Goal: Task Accomplishment & Management: Manage account settings

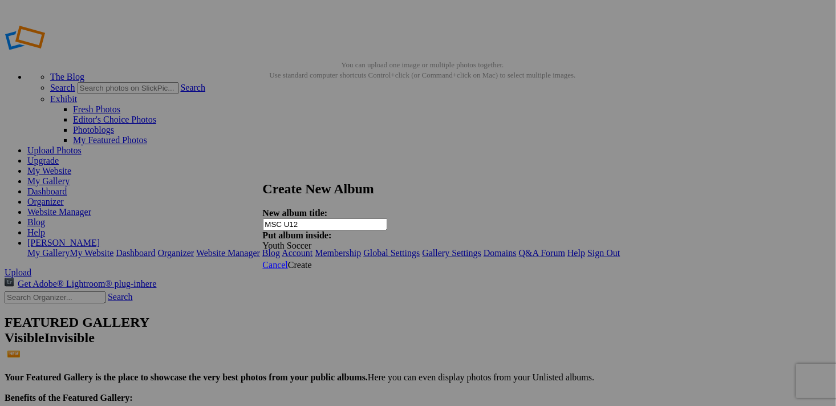
type input "MSC U12"
drag, startPoint x: 394, startPoint y: 170, endPoint x: 459, endPoint y: 170, distance: 65.0
click at [459, 181] on h2 "Create New Album" at bounding box center [414, 188] width 302 height 15
click at [263, 170] on link at bounding box center [263, 170] width 0 height 0
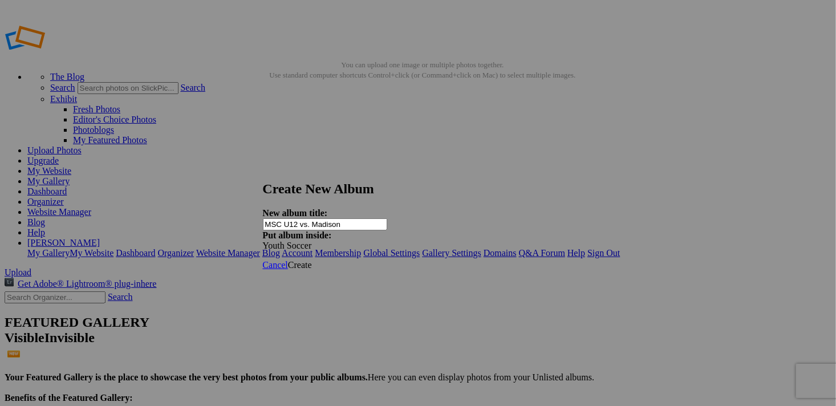
type input "MSC U12 vs. Madison"
click at [312, 260] on span "Create" at bounding box center [300, 265] width 24 height 10
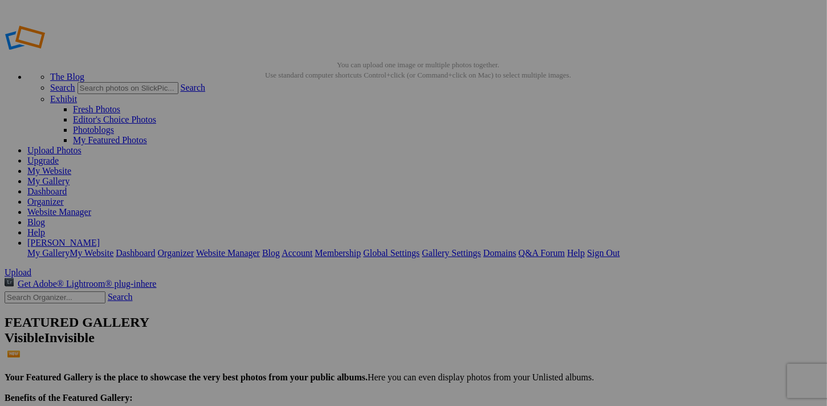
type input "Youth Soccer"
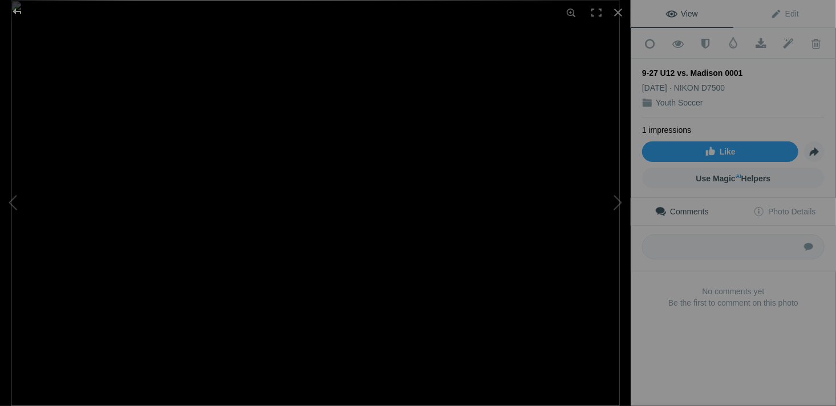
click at [16, 11] on div at bounding box center [17, 11] width 41 height 23
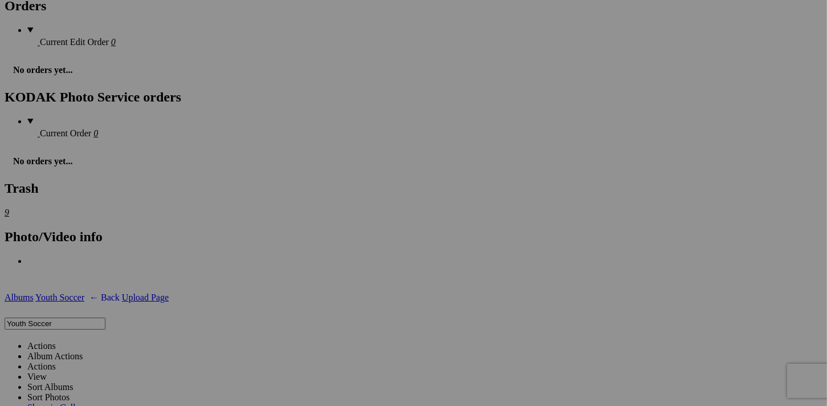
scroll to position [1931, 0]
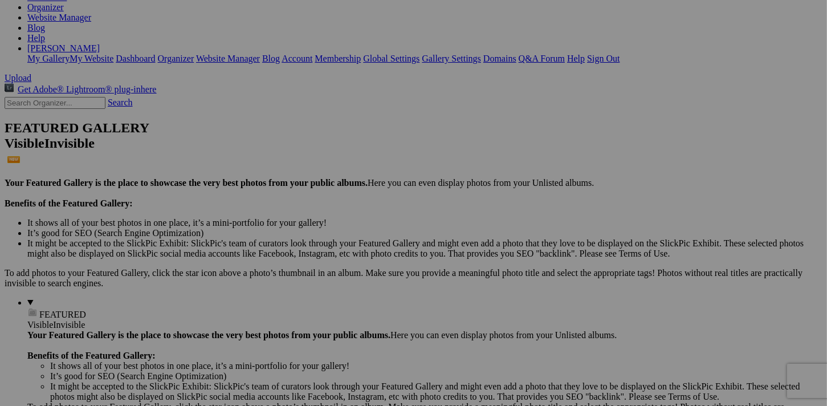
scroll to position [107, 0]
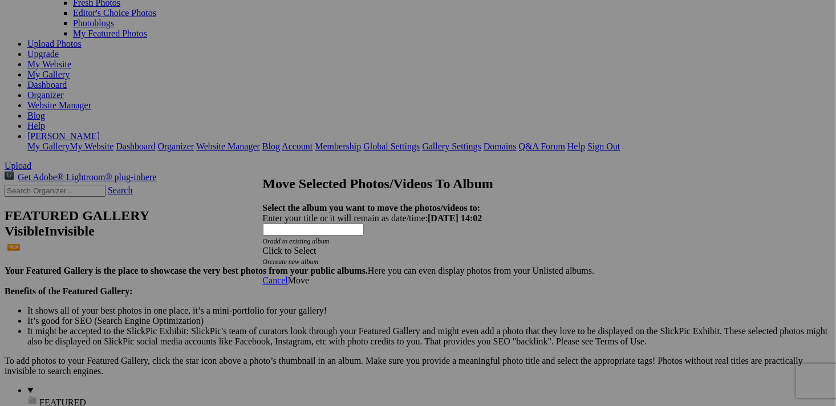
click at [449, 246] on div "Click to Select" at bounding box center [414, 251] width 302 height 10
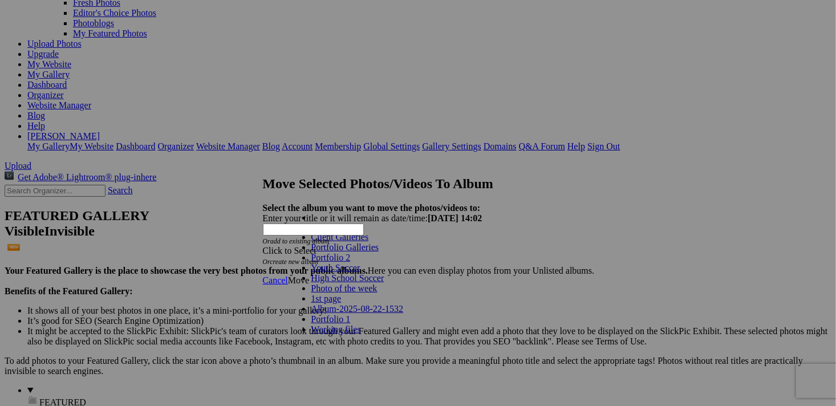
click at [360, 273] on span at bounding box center [360, 268] width 0 height 10
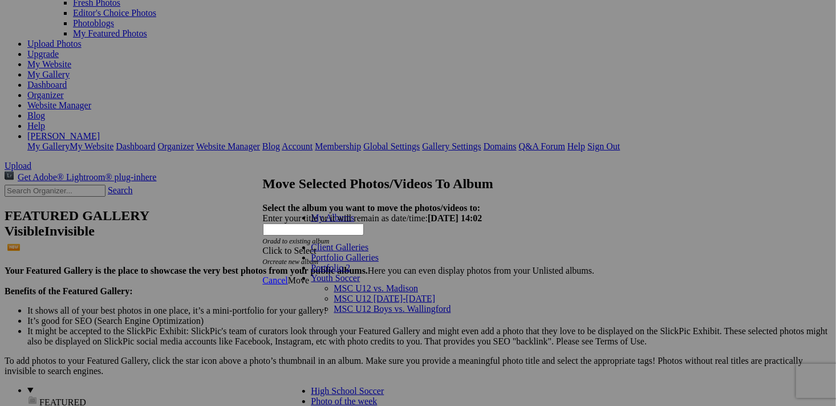
click at [334, 283] on link "MSC U12 vs. Madison" at bounding box center [376, 288] width 84 height 10
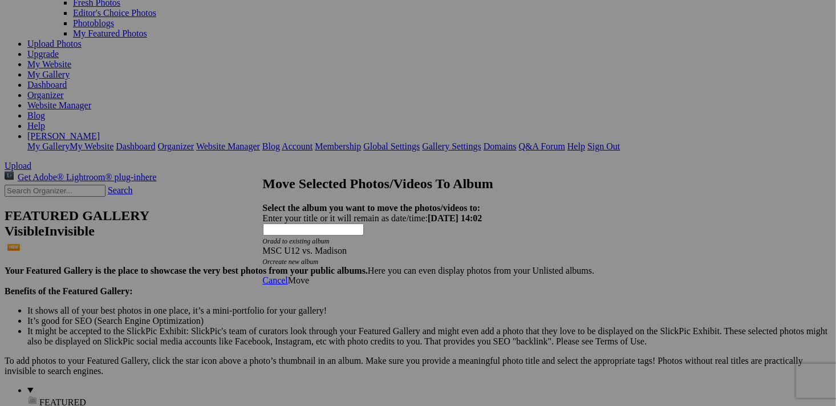
click at [309, 275] on span "Move" at bounding box center [298, 280] width 21 height 10
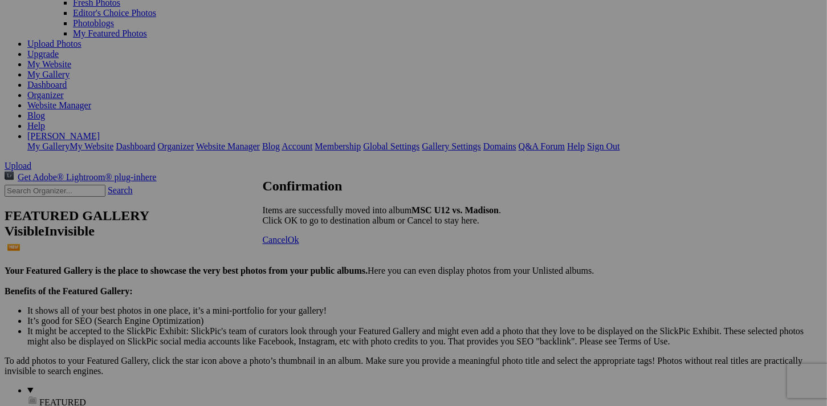
click at [299, 245] on span "Ok" at bounding box center [293, 240] width 11 height 10
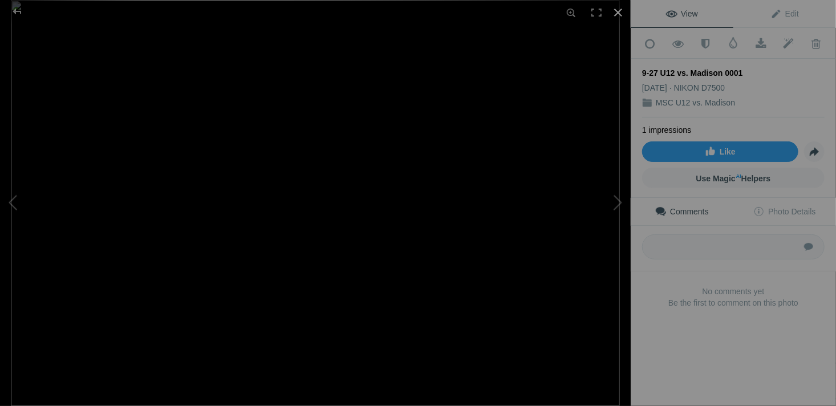
click at [618, 17] on div at bounding box center [618, 12] width 25 height 25
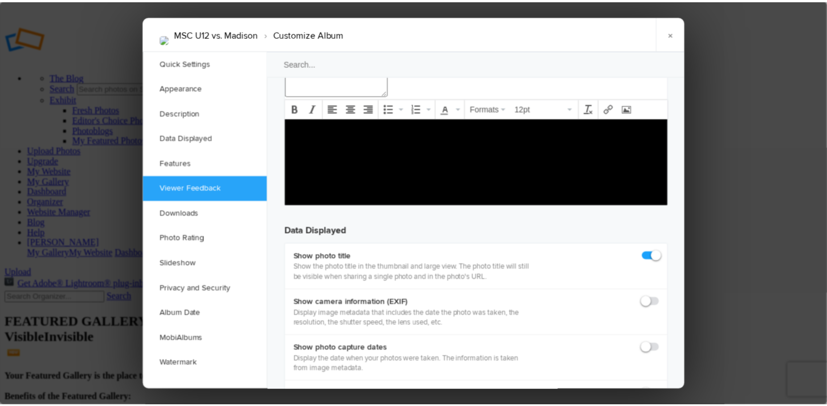
scroll to position [1597, 0]
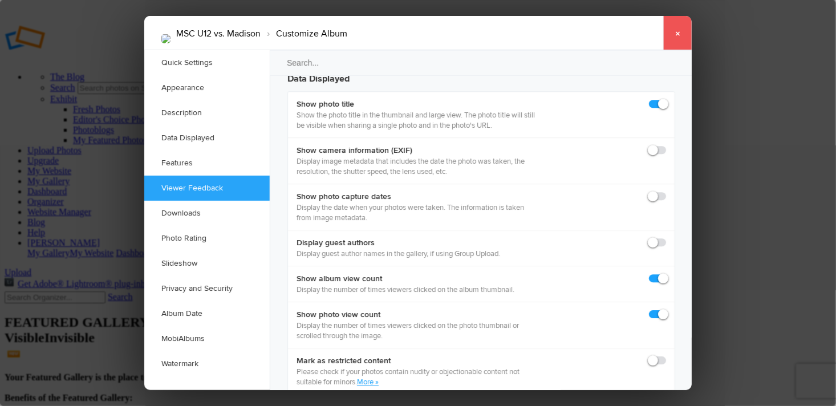
click at [681, 31] on link "×" at bounding box center [677, 33] width 29 height 34
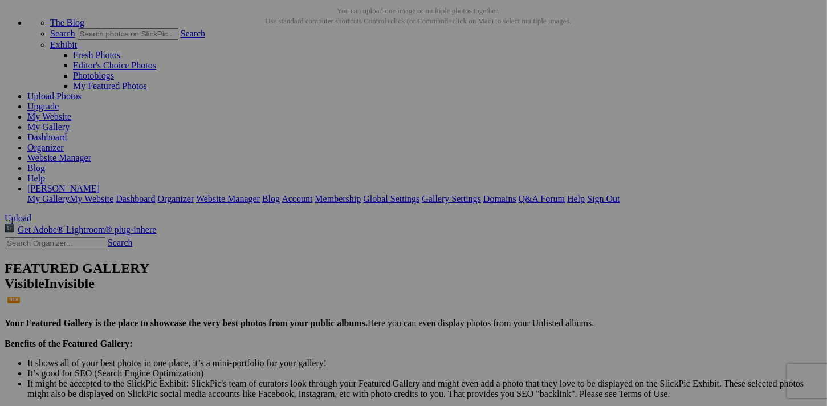
scroll to position [107, 0]
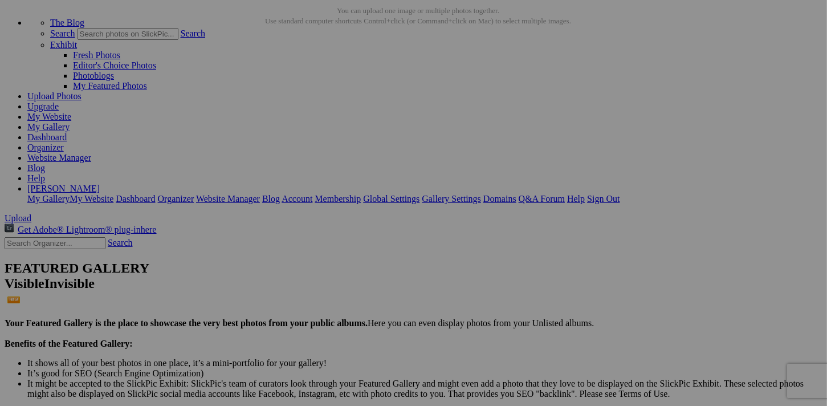
scroll to position [107, 0]
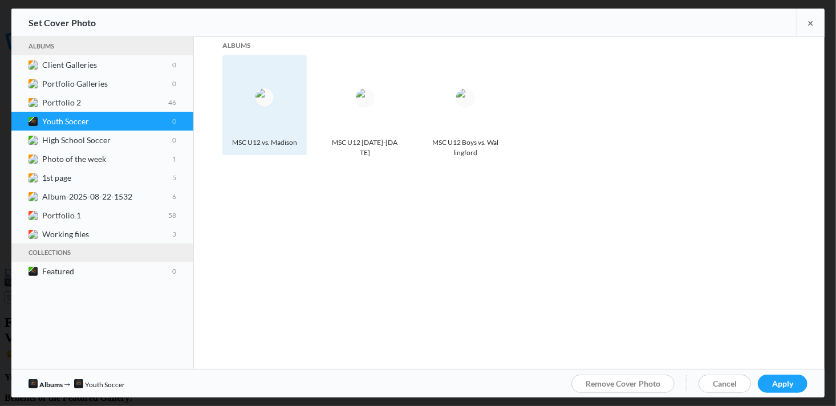
click at [274, 92] on img at bounding box center [264, 97] width 18 height 18
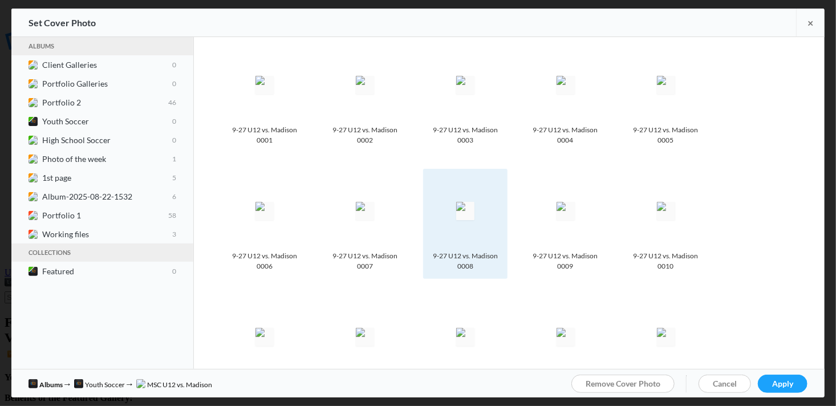
click at [456, 218] on img at bounding box center [465, 211] width 18 height 18
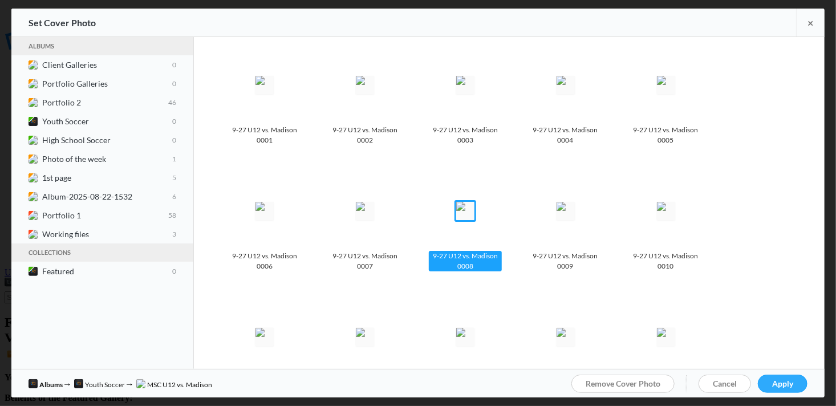
click at [782, 385] on span "Apply" at bounding box center [782, 384] width 21 height 10
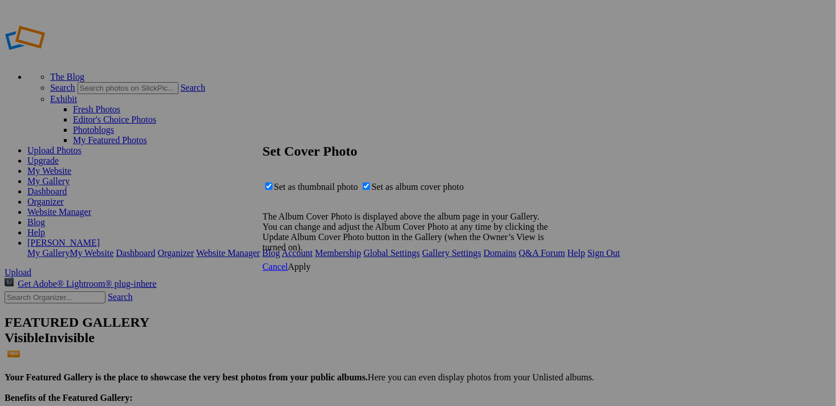
click at [311, 271] on span "Apply" at bounding box center [299, 267] width 23 height 10
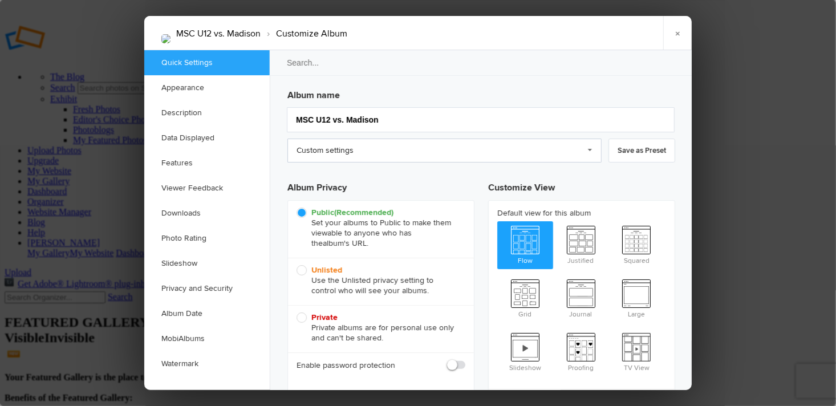
click at [591, 153] on link "Custom settings" at bounding box center [444, 151] width 314 height 24
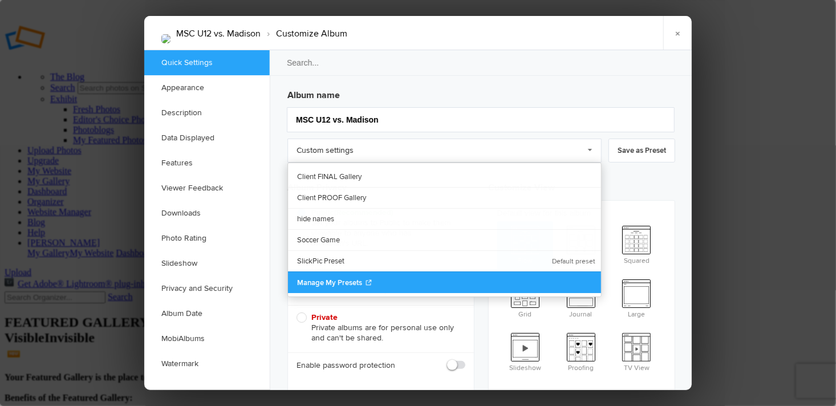
click at [324, 281] on span "Manage My Presets" at bounding box center [329, 282] width 65 height 9
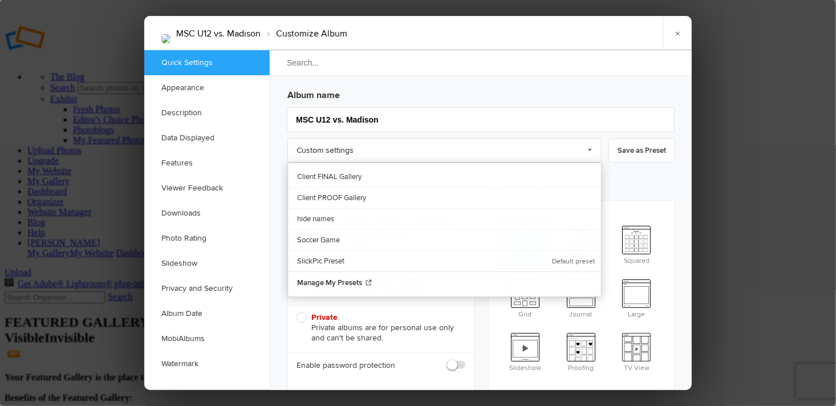
click at [458, 66] on input "search" at bounding box center [481, 63] width 424 height 26
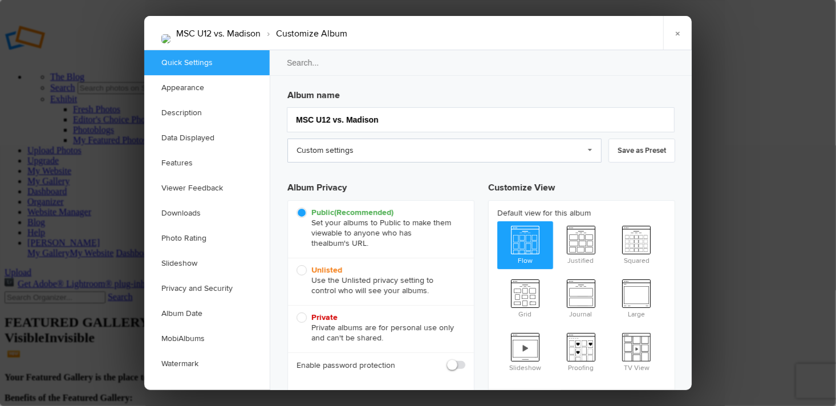
click at [354, 145] on link "Custom settings" at bounding box center [444, 151] width 314 height 24
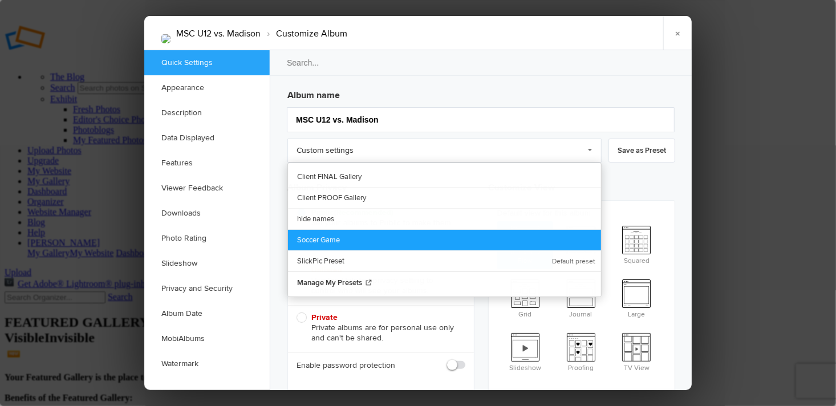
click at [311, 238] on link "Soccer Game" at bounding box center [444, 239] width 313 height 21
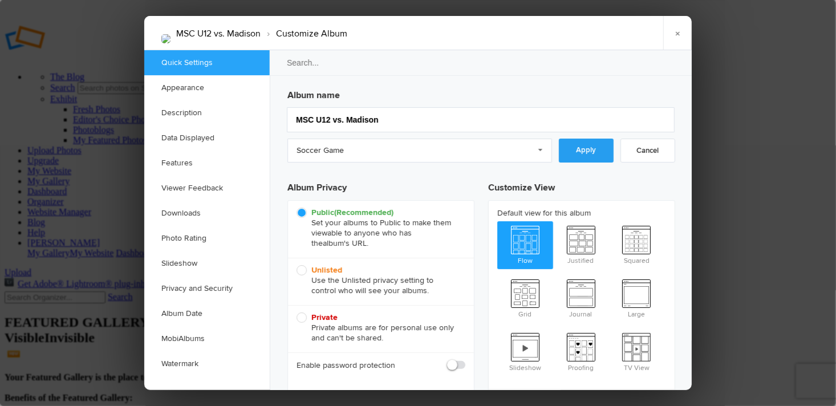
click at [583, 150] on link "Apply" at bounding box center [586, 151] width 55 height 24
checkbox input "false"
checkbox input "true"
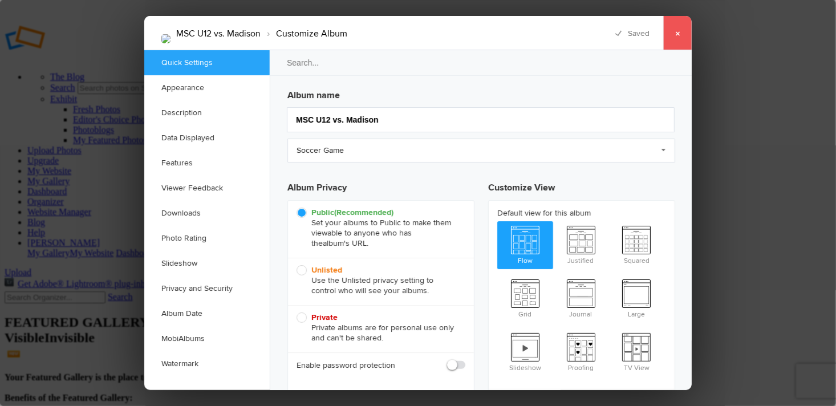
click at [676, 36] on link "×" at bounding box center [677, 33] width 29 height 34
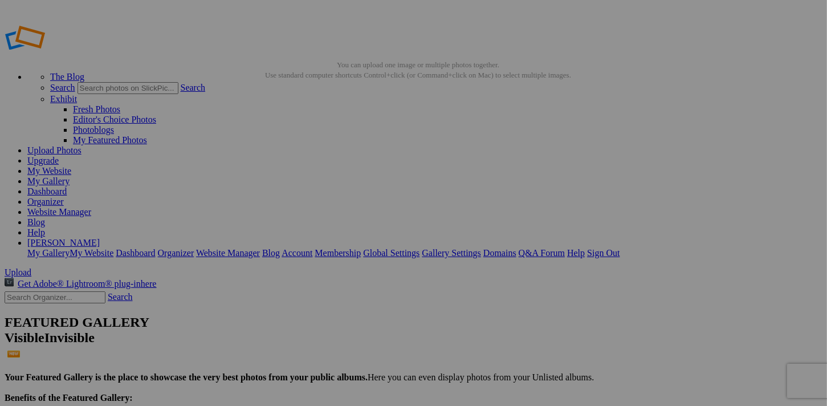
click at [71, 166] on link "My Website" at bounding box center [49, 171] width 44 height 10
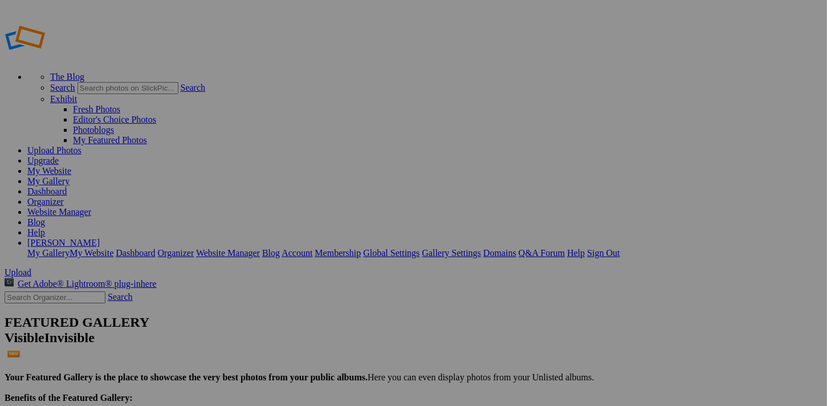
click at [70, 176] on link "My Gallery" at bounding box center [48, 181] width 42 height 10
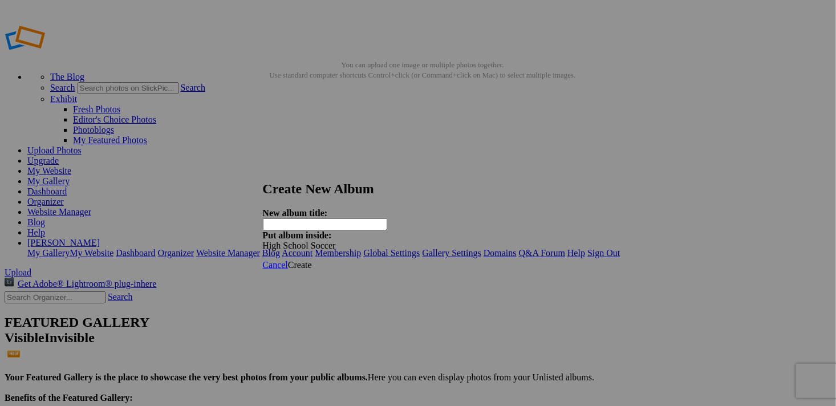
click at [263, 170] on link at bounding box center [263, 170] width 0 height 0
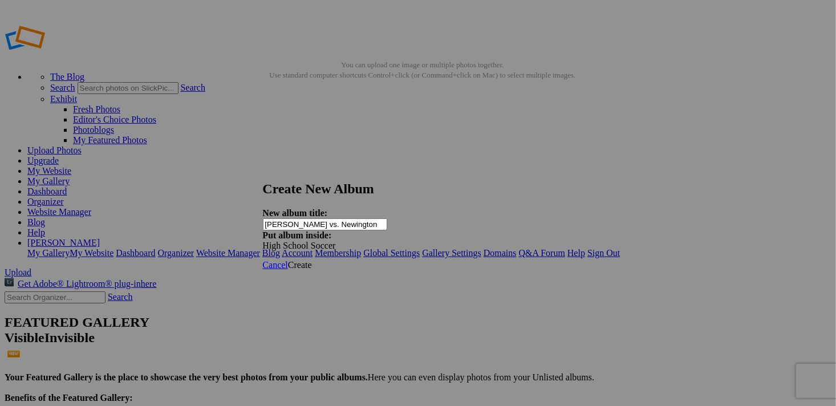
type input "[PERSON_NAME] vs. Newington"
click at [312, 260] on span "Create" at bounding box center [300, 265] width 24 height 10
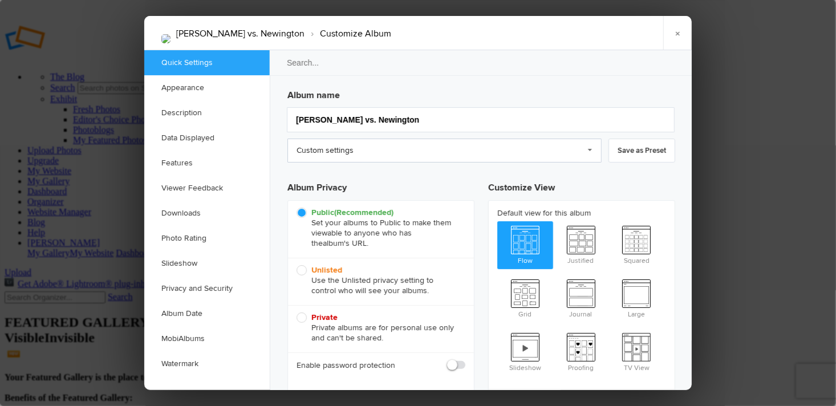
click at [356, 153] on link "Custom settings" at bounding box center [444, 151] width 314 height 24
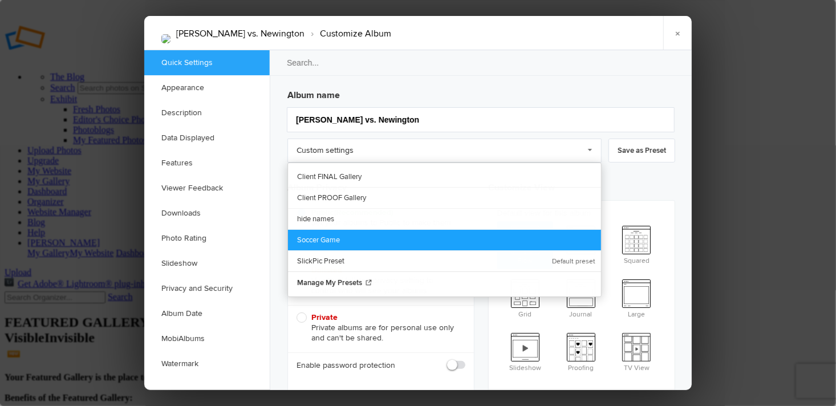
click at [308, 242] on link "Soccer Game" at bounding box center [444, 239] width 313 height 21
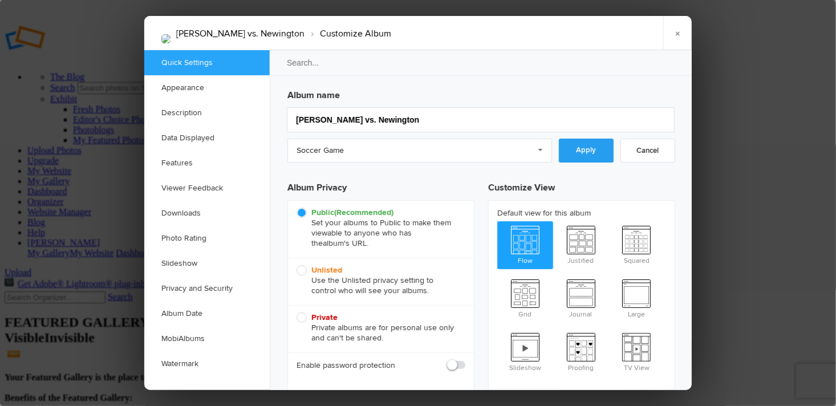
click at [575, 157] on link "Apply" at bounding box center [586, 151] width 55 height 24
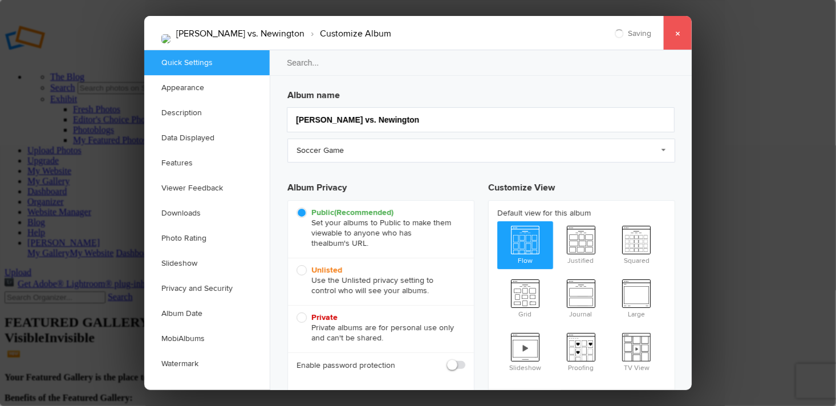
click at [675, 35] on link "×" at bounding box center [677, 33] width 29 height 34
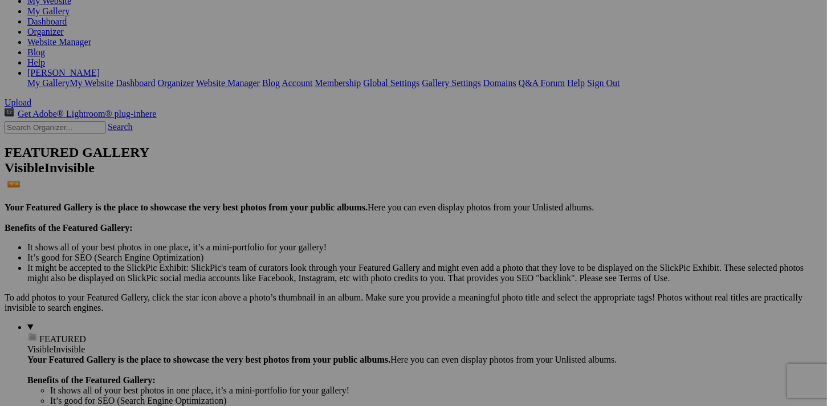
scroll to position [171, 0]
drag, startPoint x: 720, startPoint y: 305, endPoint x: 764, endPoint y: 373, distance: 81.3
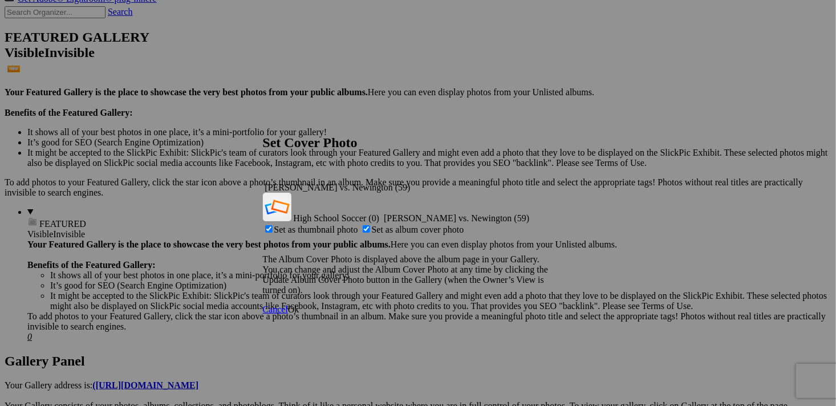
click at [299, 304] on span "Ok" at bounding box center [293, 309] width 11 height 10
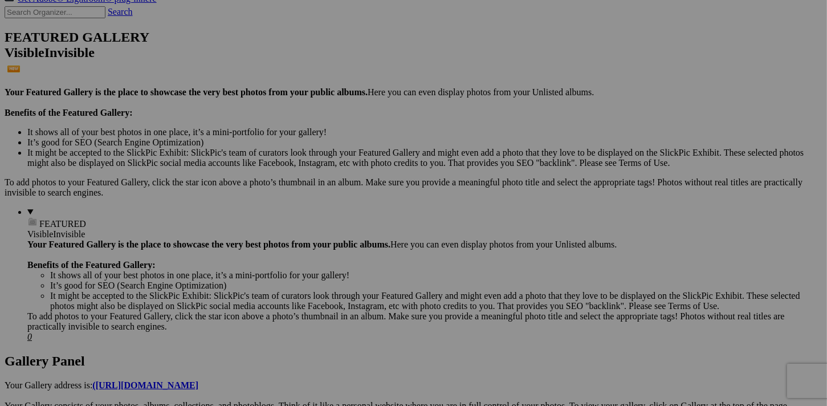
scroll to position [0, 0]
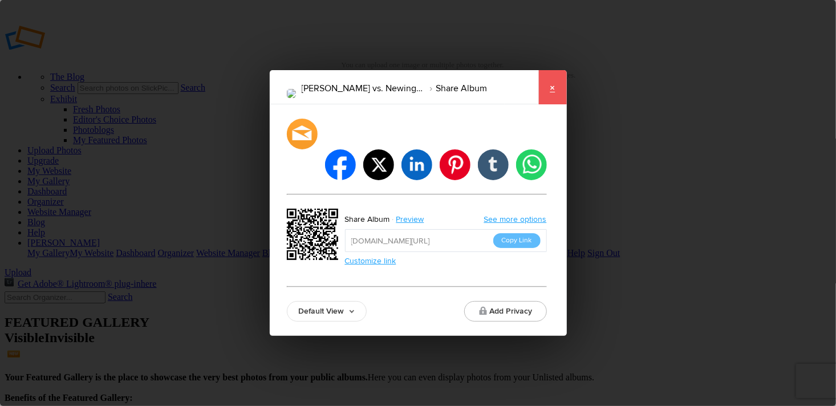
click at [558, 104] on link "×" at bounding box center [552, 87] width 29 height 34
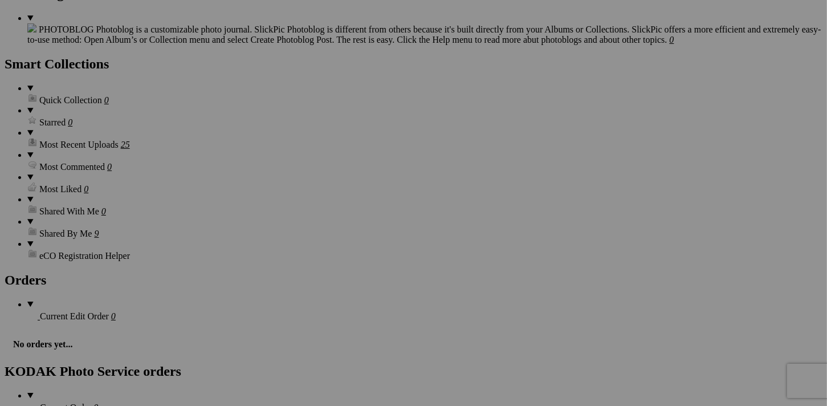
scroll to position [1650, 0]
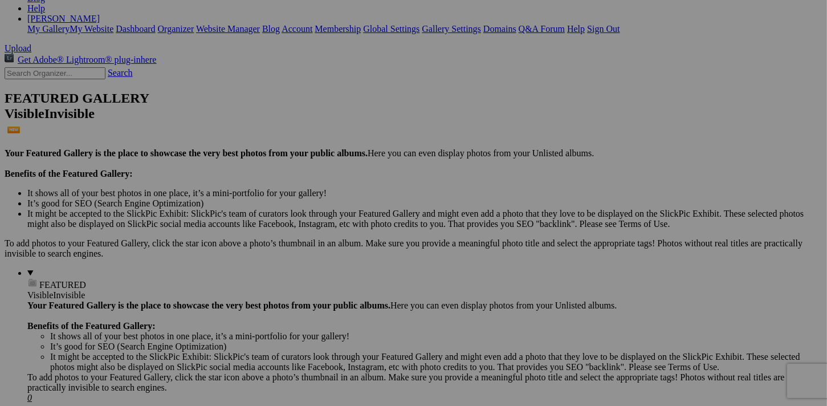
scroll to position [0, 0]
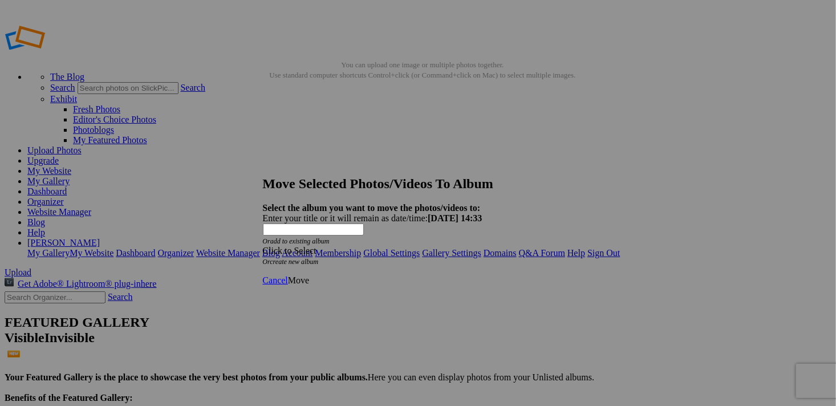
click at [413, 246] on div "Click to Select" at bounding box center [414, 251] width 302 height 10
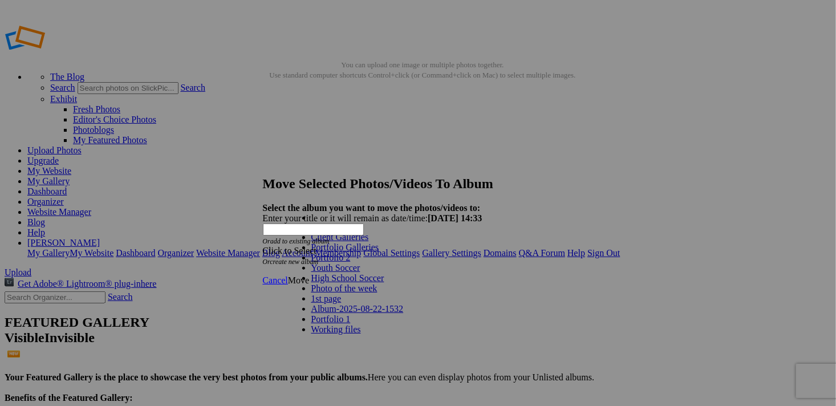
click at [384, 283] on link "High School Soccer" at bounding box center [347, 278] width 73 height 10
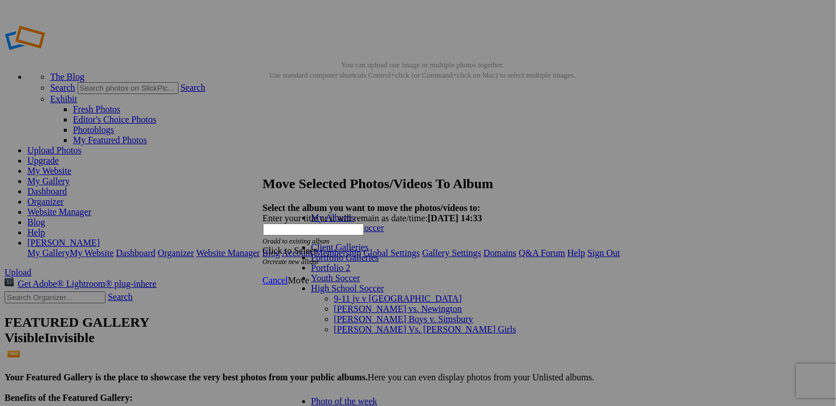
click at [389, 294] on link "9-11 jv v [GEOGRAPHIC_DATA]" at bounding box center [398, 299] width 128 height 10
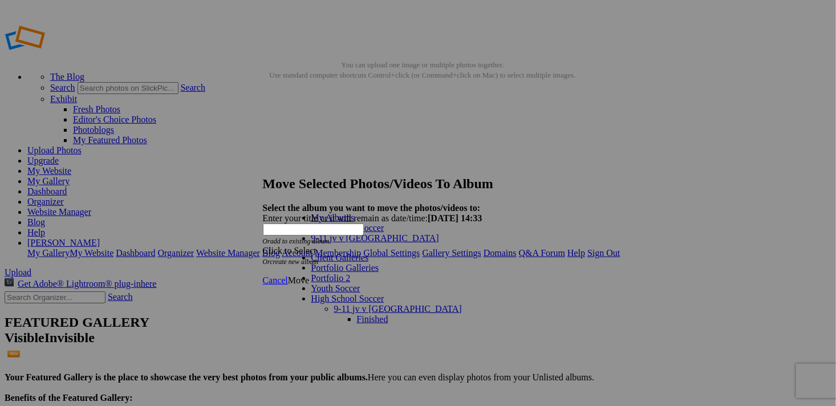
click at [351, 228] on link "High School Soccer" at bounding box center [347, 228] width 73 height 10
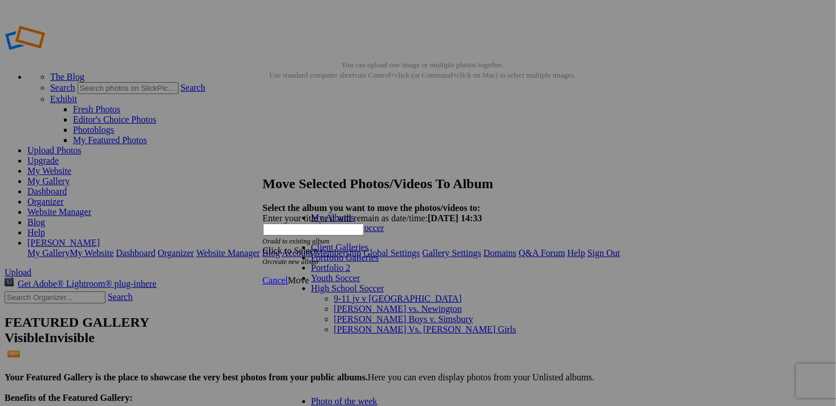
click at [389, 294] on span "9-11 jv v [GEOGRAPHIC_DATA]" at bounding box center [398, 299] width 128 height 10
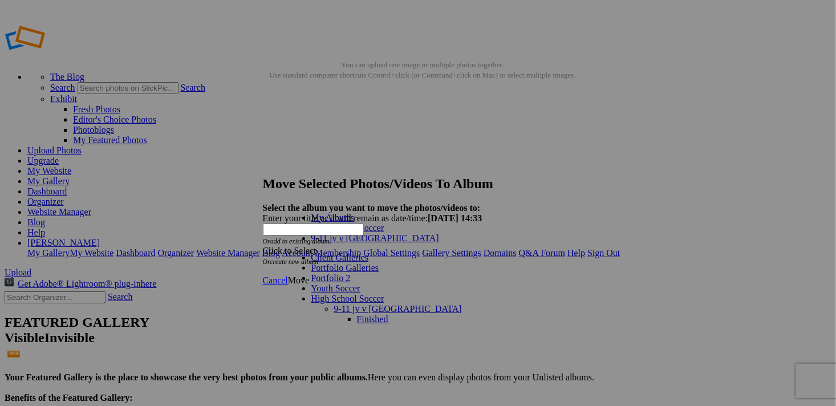
click at [334, 304] on link "9-11 jv v [GEOGRAPHIC_DATA]" at bounding box center [398, 309] width 128 height 10
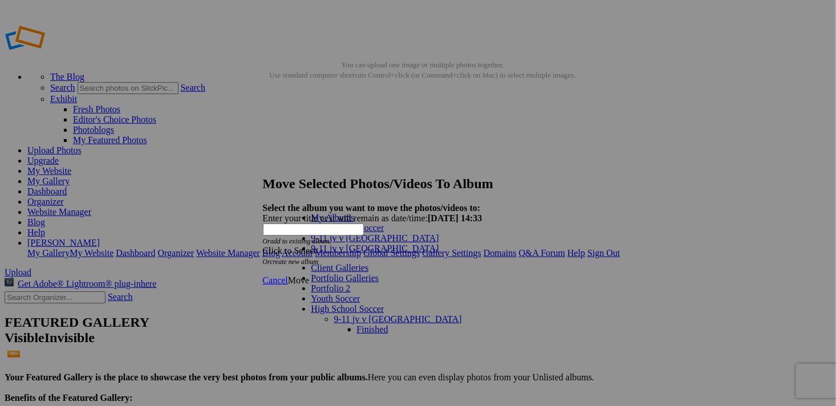
click at [309, 275] on span "Move" at bounding box center [298, 280] width 21 height 10
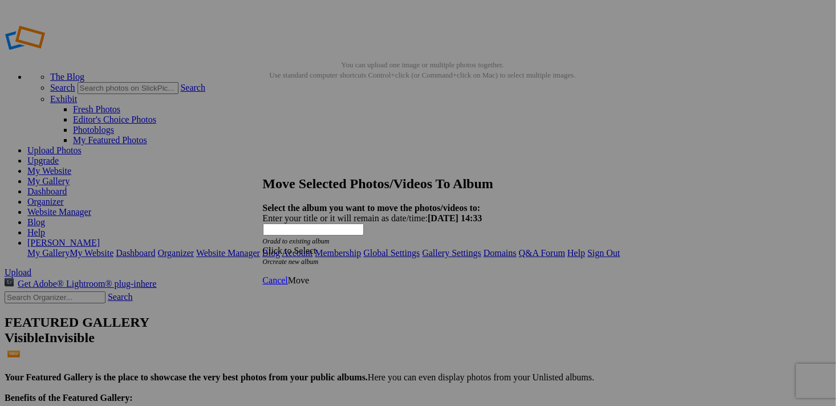
click at [451, 246] on div "Click to Select" at bounding box center [414, 251] width 302 height 10
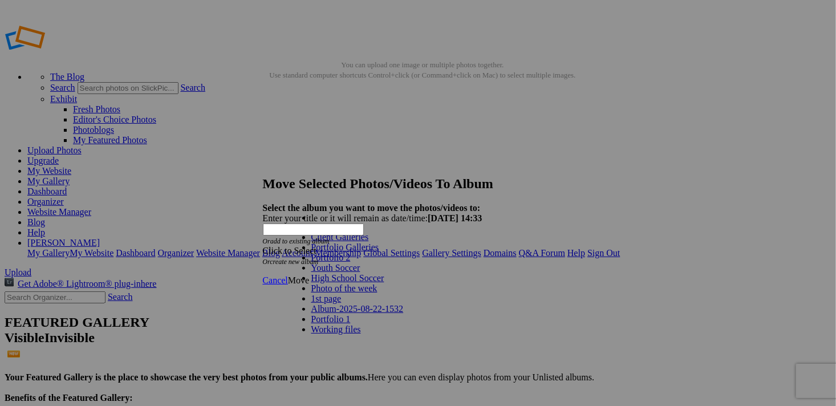
click at [360, 283] on link "High School Soccer" at bounding box center [347, 278] width 73 height 10
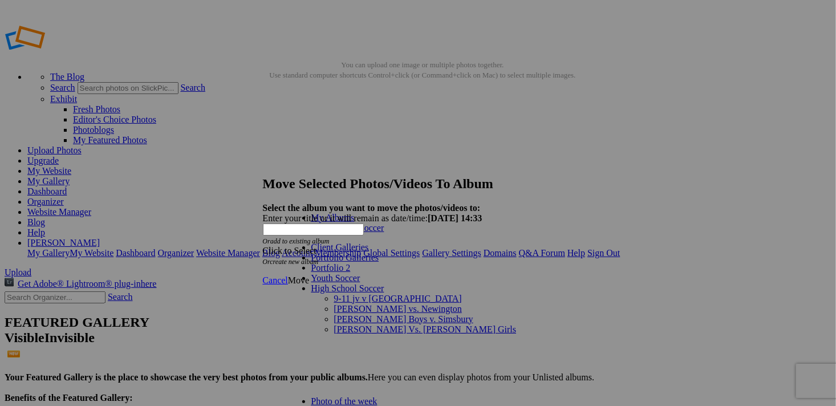
click at [334, 294] on span "9-11 jv v [GEOGRAPHIC_DATA]" at bounding box center [398, 299] width 128 height 10
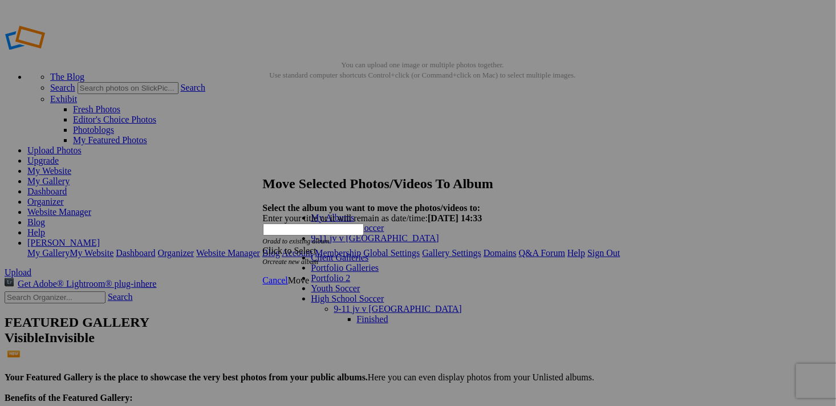
click at [288, 275] on span "Cancel" at bounding box center [275, 280] width 25 height 10
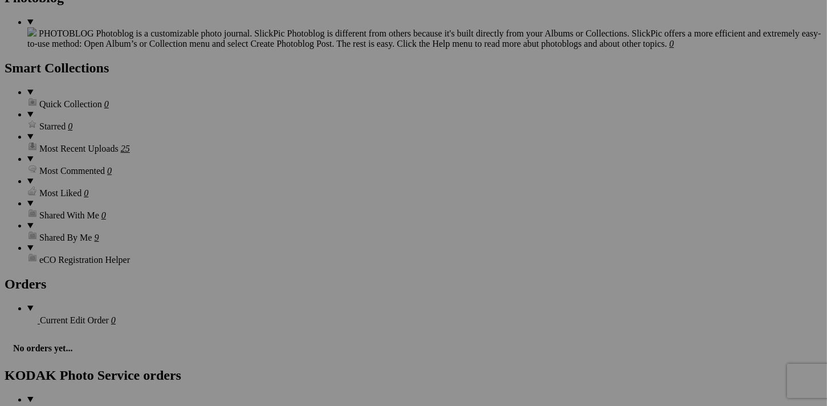
scroll to position [1650, 0]
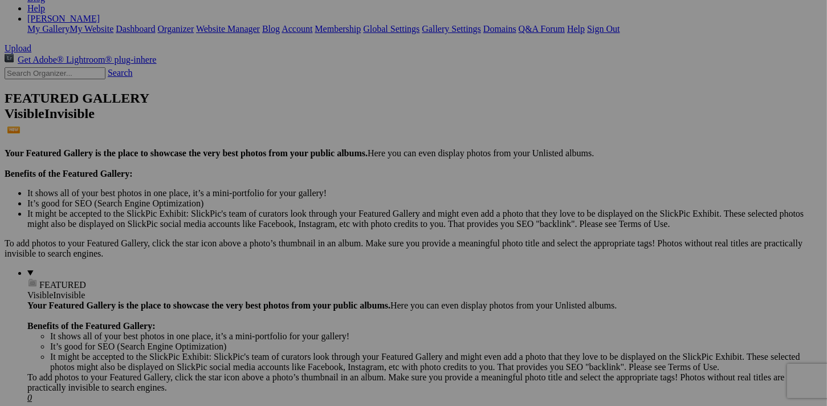
scroll to position [0, 0]
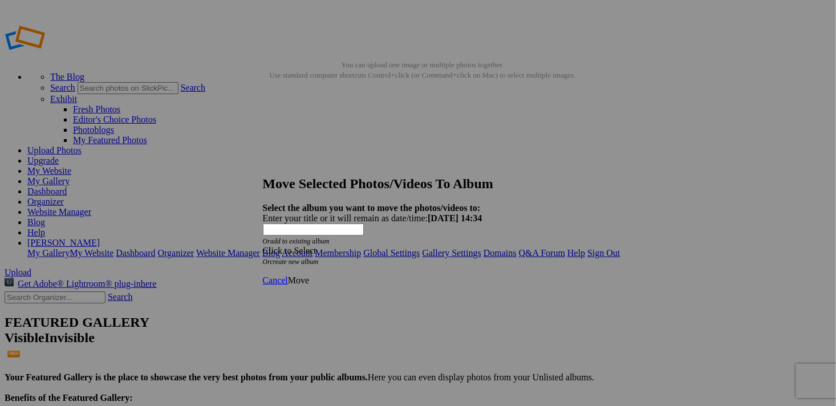
click at [481, 246] on div "Click to Select" at bounding box center [414, 251] width 302 height 10
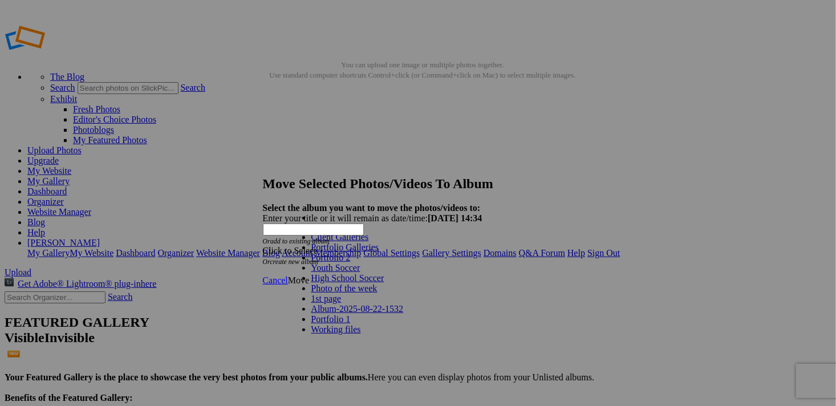
click at [344, 283] on span "High School Soccer" at bounding box center [347, 278] width 73 height 10
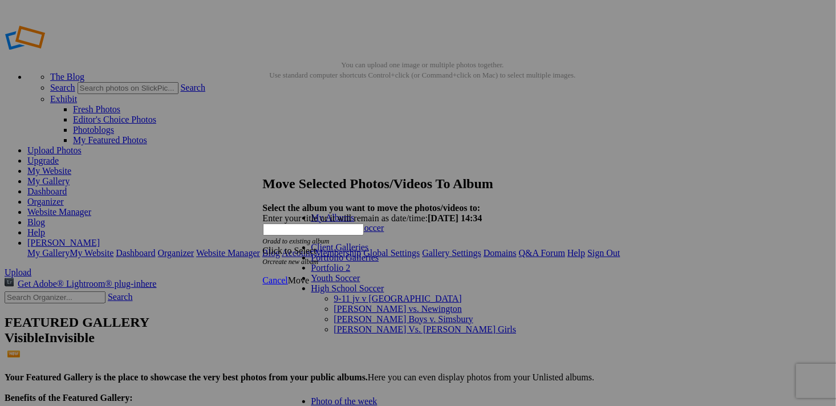
click at [334, 294] on span "9-11 jv v [GEOGRAPHIC_DATA]" at bounding box center [398, 299] width 128 height 10
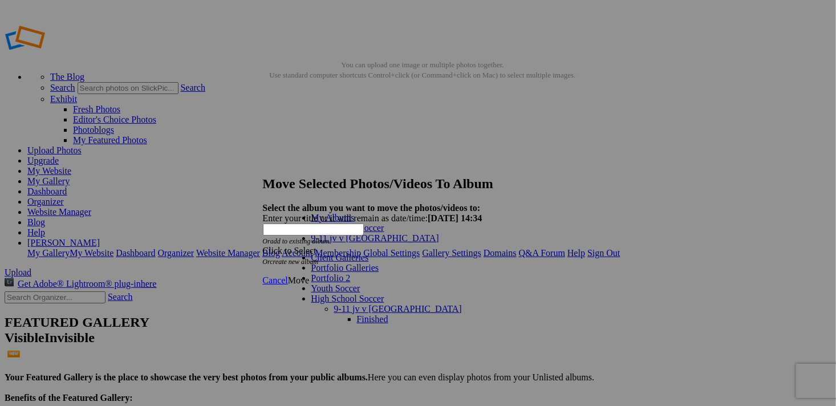
click at [309, 275] on span "Move" at bounding box center [298, 280] width 21 height 10
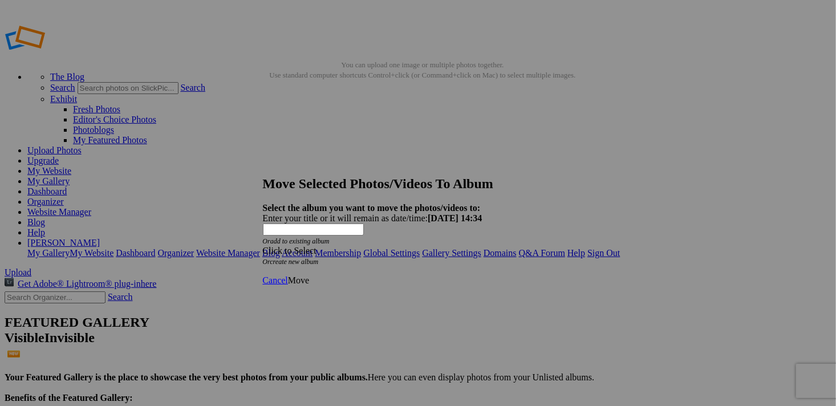
click at [263, 165] on link at bounding box center [263, 165] width 0 height 0
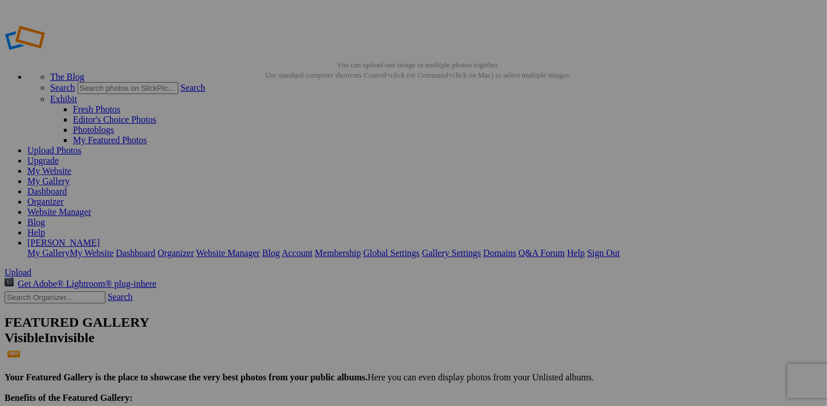
drag, startPoint x: 324, startPoint y: 173, endPoint x: 322, endPoint y: 48, distance: 125.5
drag, startPoint x: 324, startPoint y: 167, endPoint x: 260, endPoint y: 50, distance: 134.0
type input "High School Soccer"
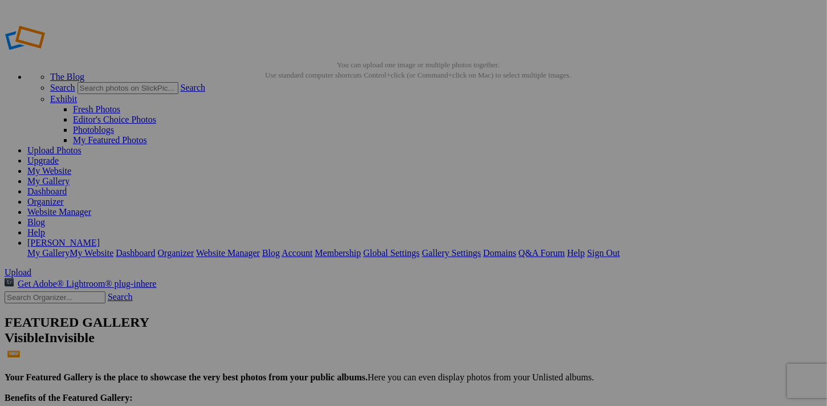
click at [320, 263] on span "Close" at bounding box center [310, 268] width 21 height 10
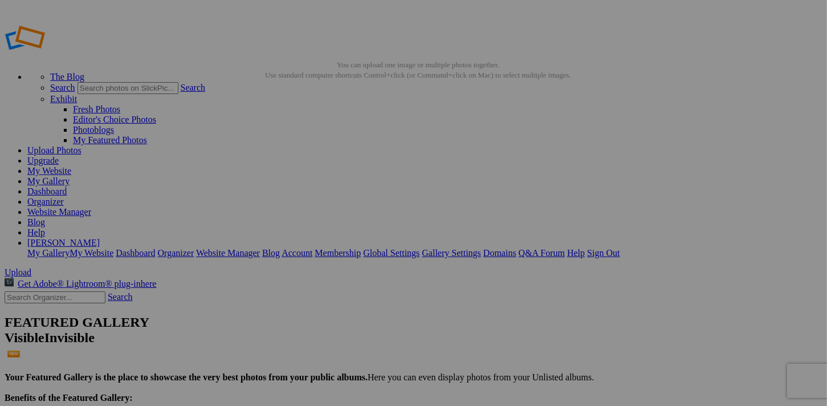
click at [320, 263] on span "Close" at bounding box center [310, 268] width 21 height 10
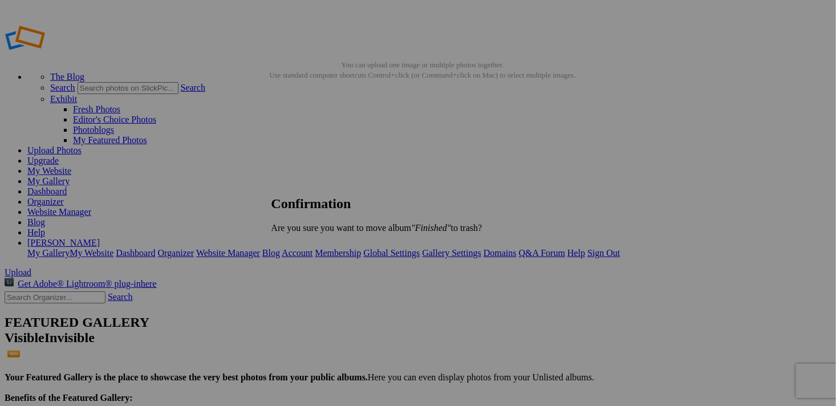
click at [310, 249] on span "Yes" at bounding box center [303, 247] width 13 height 10
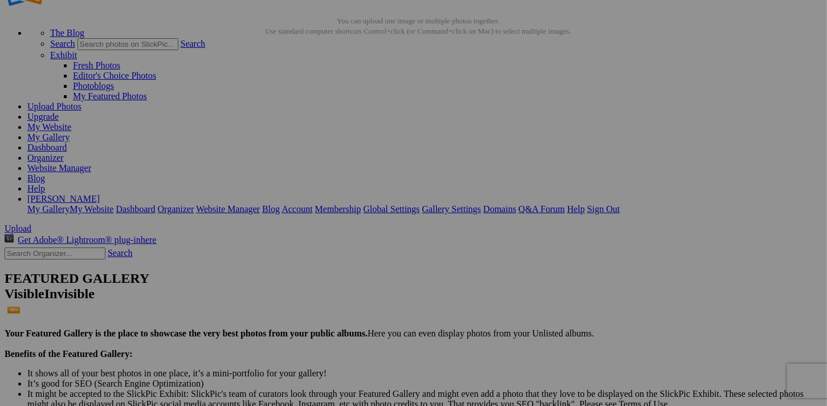
scroll to position [57, 0]
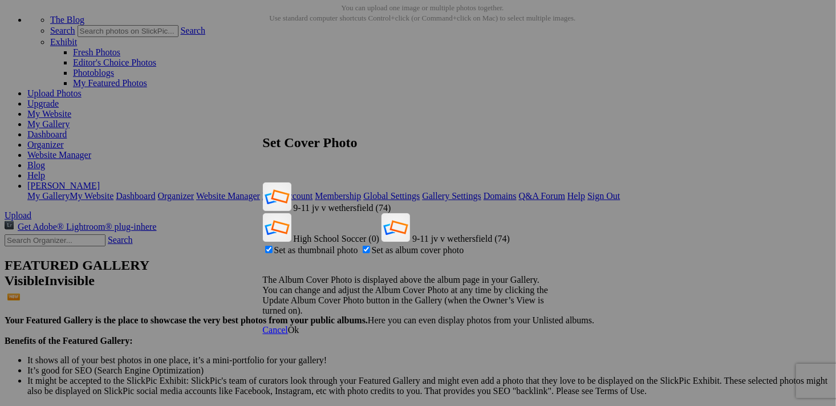
click at [299, 325] on span "Ok" at bounding box center [293, 330] width 11 height 10
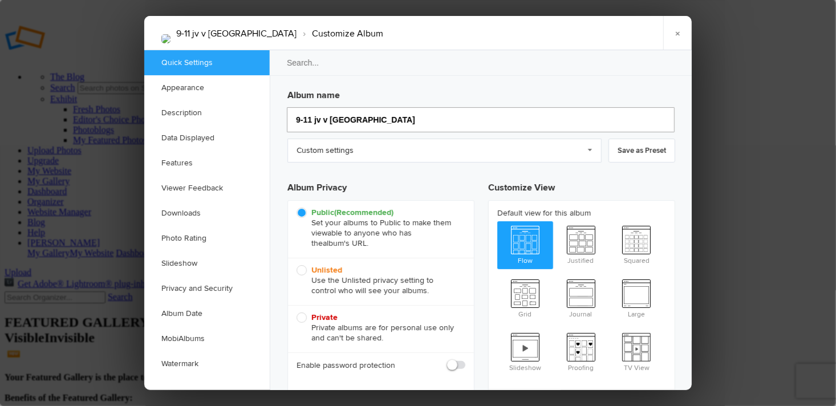
click at [308, 118] on input "9-11 jv v wethersfield" at bounding box center [481, 119] width 388 height 25
type input "9-11 Mal jv v wethersfield"
type input "9-11 Ma jv v wethersfield"
type input "9-11 Maloney jv v wethersfield"
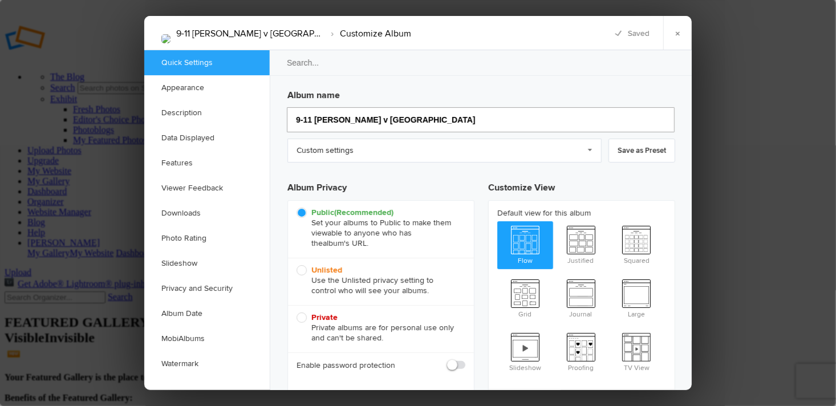
type input "9-11 Maloney jv v wethersfield"
type input "9-11 Maloney jV v wethersfield"
click at [358, 120] on input "9-11 Maloney jV v wethersfield" at bounding box center [481, 119] width 388 height 25
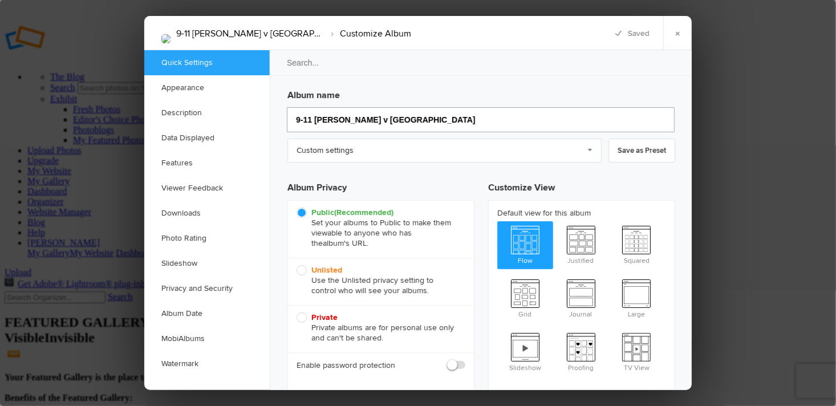
type input "9-11 [PERSON_NAME] v. wethersfield"
click at [677, 32] on link "×" at bounding box center [677, 33] width 29 height 34
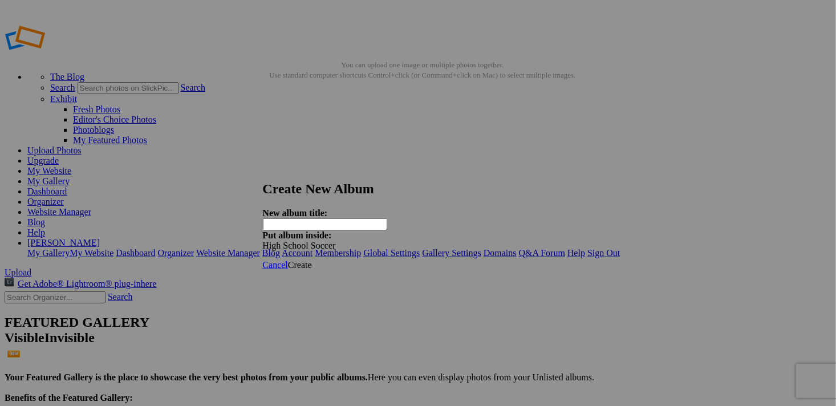
click at [288, 260] on span "Cancel" at bounding box center [275, 265] width 25 height 10
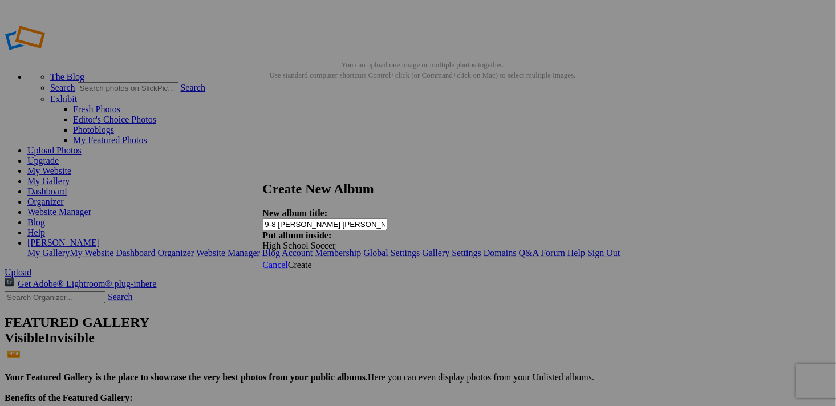
type input "9-8 [PERSON_NAME] [PERSON_NAME][GEOGRAPHIC_DATA]"
click at [312, 260] on span "Create" at bounding box center [300, 265] width 24 height 10
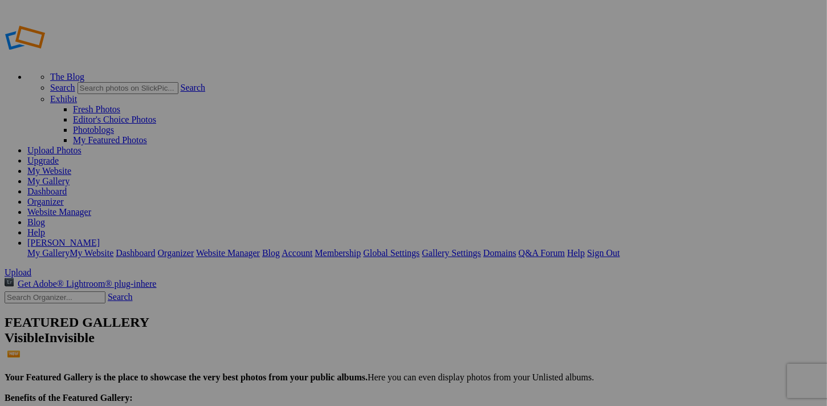
type input "9-11 [PERSON_NAME] v. wethersfield"
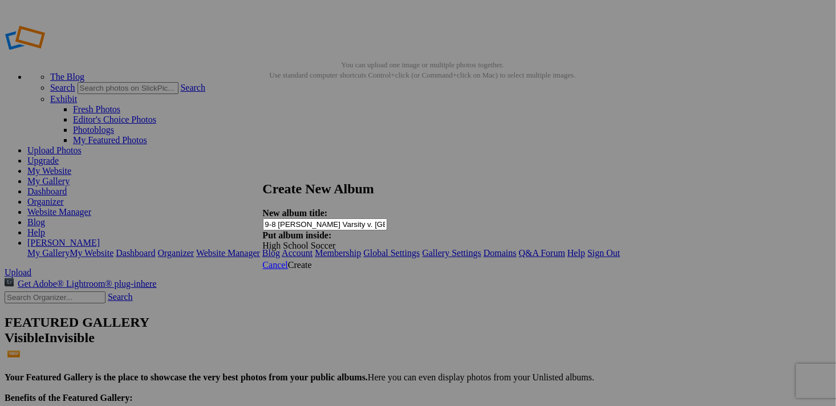
type input "9-8 [PERSON_NAME] Varsity v. [GEOGRAPHIC_DATA]"
click at [312, 260] on span "Create" at bounding box center [300, 265] width 24 height 10
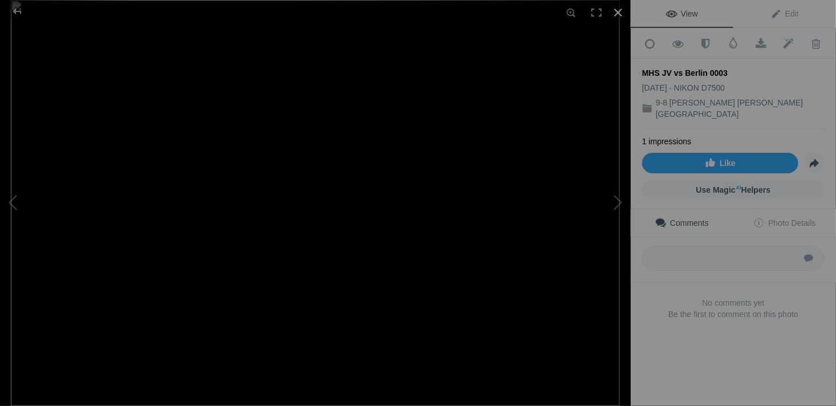
click at [616, 11] on div at bounding box center [618, 12] width 25 height 25
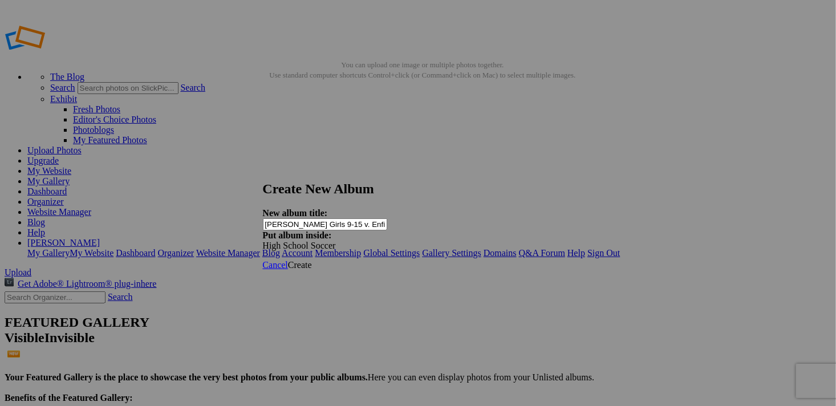
type input "[PERSON_NAME] Girls 9-15 v. Enfield"
click at [312, 260] on span "Create" at bounding box center [300, 265] width 24 height 10
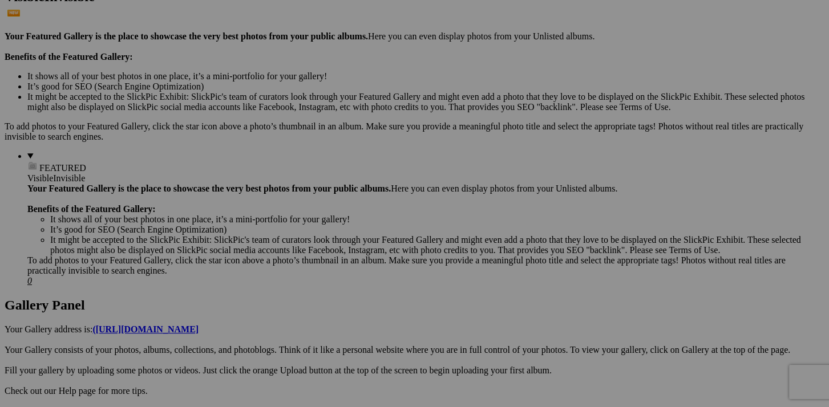
scroll to position [399, 0]
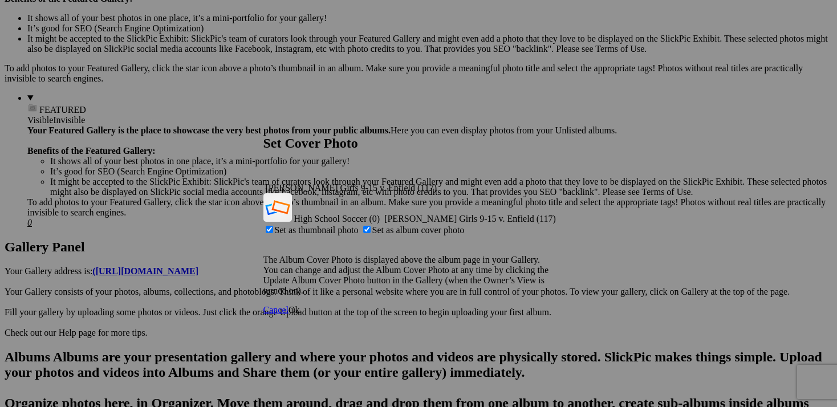
click at [300, 305] on span "Ok" at bounding box center [294, 310] width 11 height 10
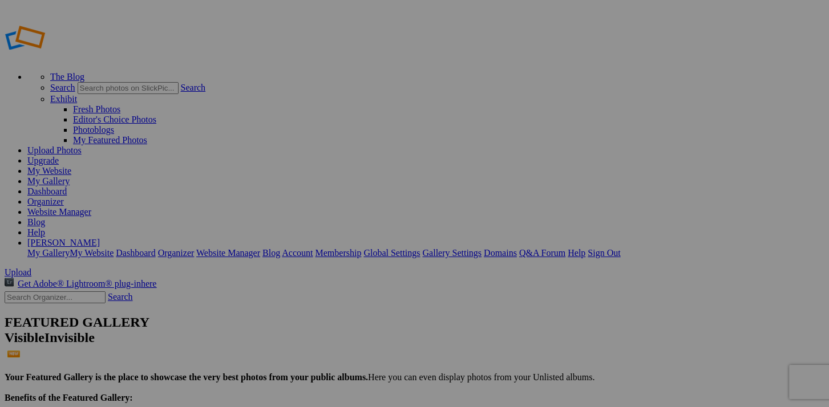
scroll to position [104, 0]
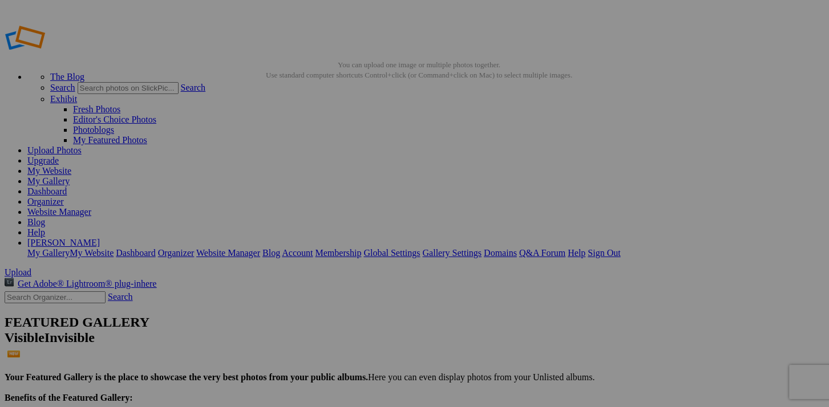
drag, startPoint x: 228, startPoint y: 296, endPoint x: 176, endPoint y: 121, distance: 182.0
drag, startPoint x: 724, startPoint y: 167, endPoint x: 180, endPoint y: 127, distance: 546.0
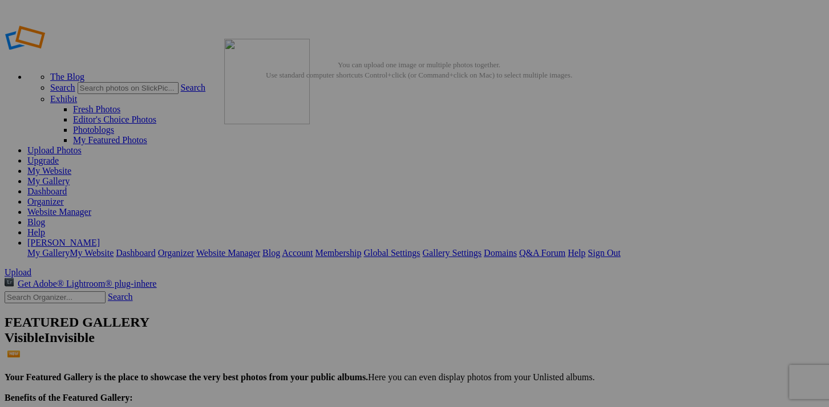
drag, startPoint x: 217, startPoint y: 305, endPoint x: 388, endPoint y: 121, distance: 251.4
drag, startPoint x: 229, startPoint y: 310, endPoint x: 584, endPoint y: 120, distance: 402.5
